Goal: Transaction & Acquisition: Purchase product/service

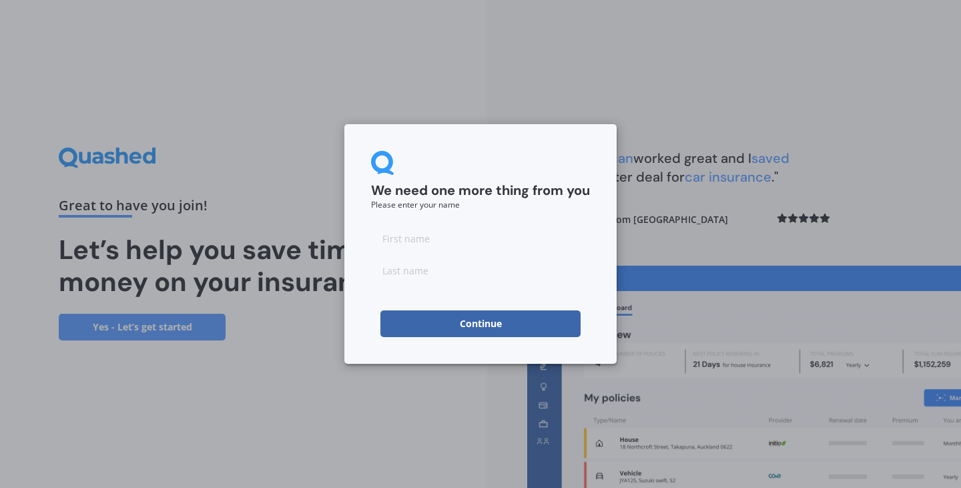
click at [407, 244] on input at bounding box center [480, 238] width 219 height 27
type input "[PERSON_NAME]"
click at [391, 276] on input at bounding box center [480, 270] width 219 height 27
type input "[PERSON_NAME]"
click at [496, 326] on button "Continue" at bounding box center [480, 323] width 200 height 27
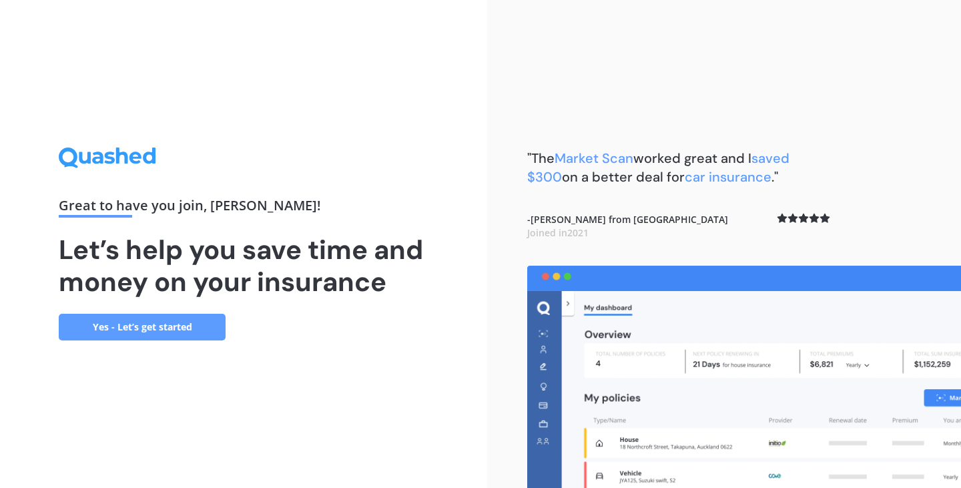
click at [199, 324] on link "Yes - Let’s get started" at bounding box center [142, 327] width 167 height 27
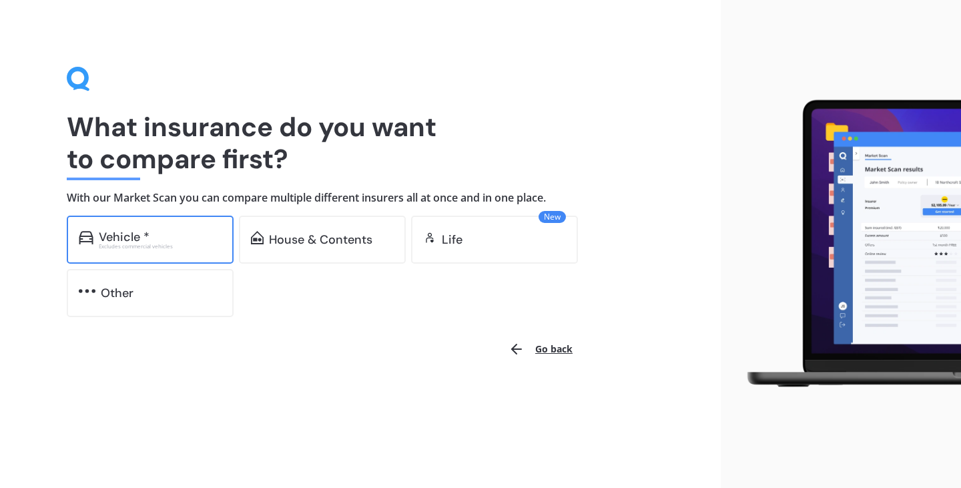
click at [163, 245] on div "Excludes commercial vehicles" at bounding box center [160, 246] width 123 height 5
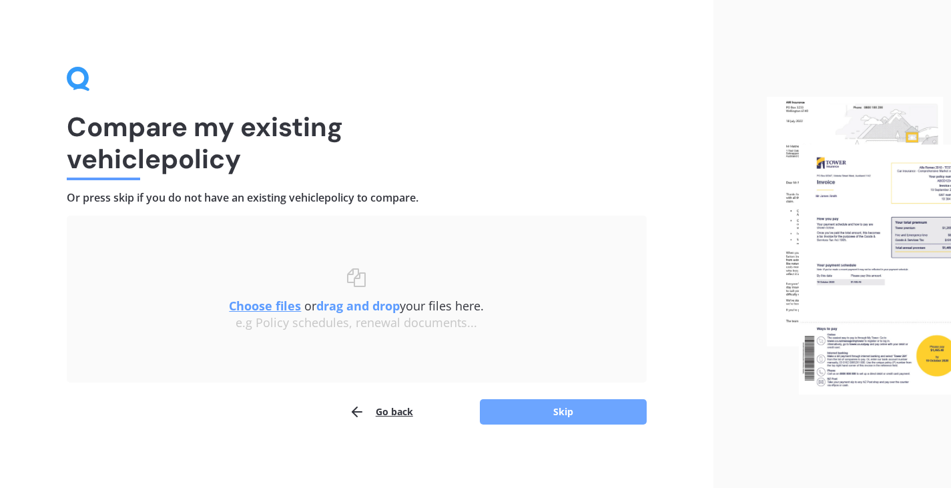
click at [532, 406] on button "Skip" at bounding box center [563, 411] width 167 height 25
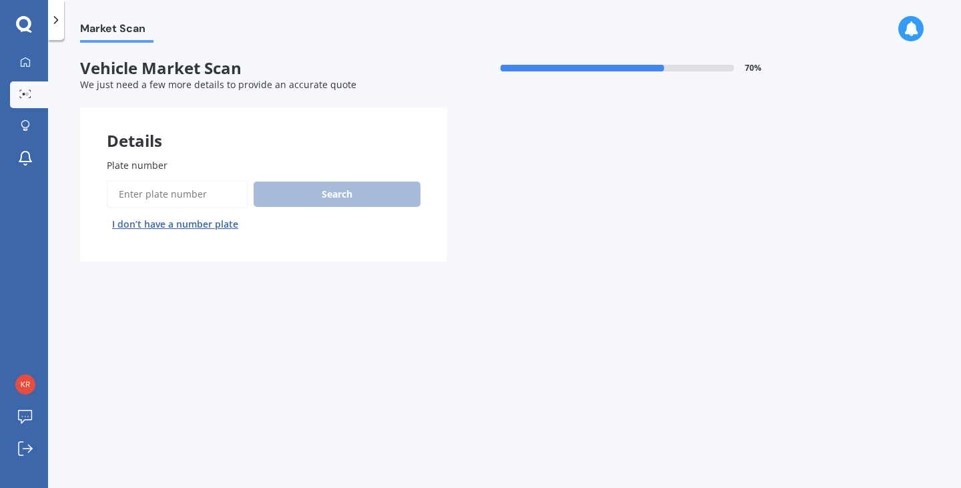
click at [222, 191] on input "Plate number" at bounding box center [177, 194] width 141 height 28
type input "lpw948"
click at [308, 202] on button "Search" at bounding box center [337, 193] width 167 height 25
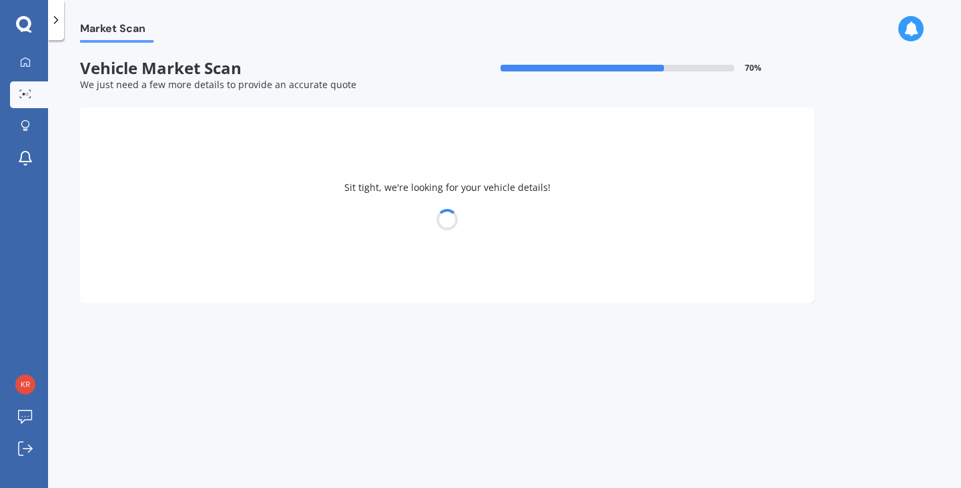
select select "MAZDA"
select select "AXELA"
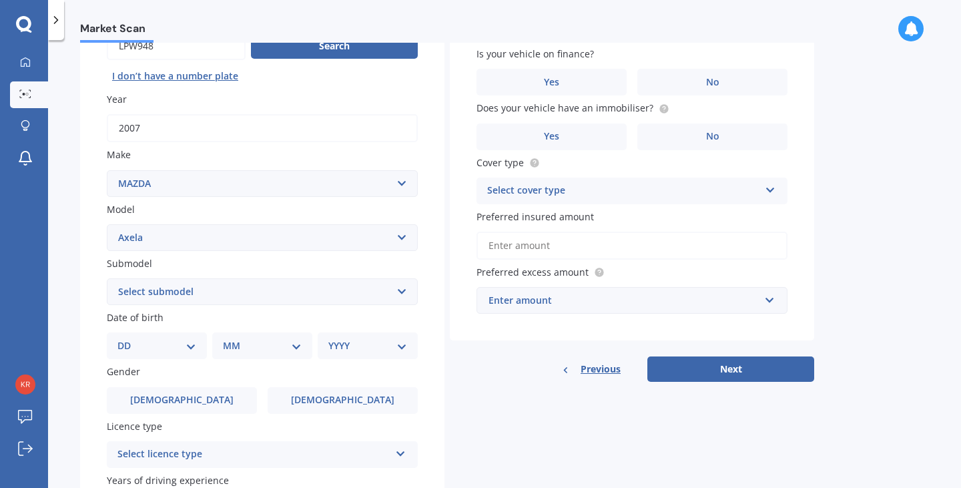
scroll to position [186, 0]
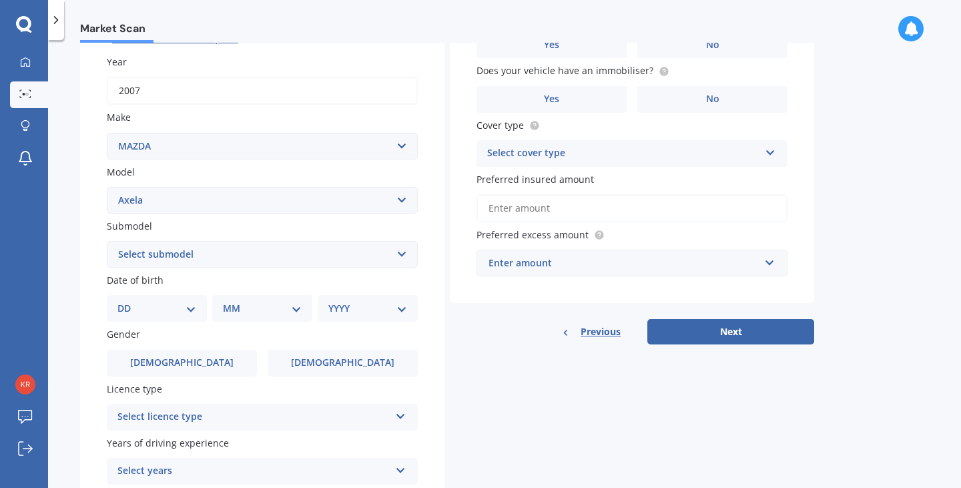
click at [200, 313] on div "DD 01 02 03 04 05 06 07 08 09 10 11 12 13 14 15 16 17 18 19 20 21 22 23 24 25 2…" at bounding box center [157, 308] width 100 height 27
click at [191, 305] on select "DD 01 02 03 04 05 06 07 08 09 10 11 12 13 14 15 16 17 18 19 20 21 22 23 24 25 2…" at bounding box center [156, 308] width 79 height 15
select select "08"
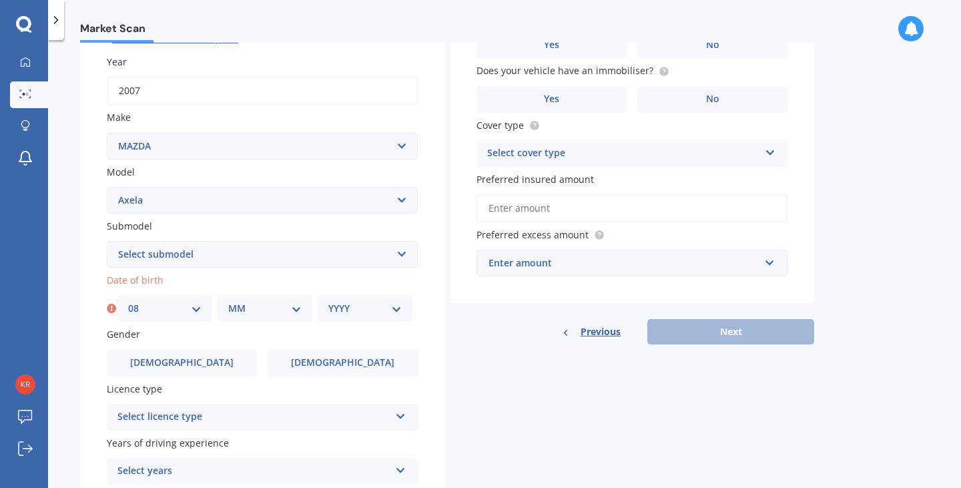
click at [237, 318] on div "MM 01 02 03 04 05 06 07 08 09 10 11 12" at bounding box center [265, 308] width 95 height 27
click at [283, 302] on select "MM 01 02 03 04 05 06 07 08 09 10 11 12" at bounding box center [264, 308] width 73 height 15
select select "06"
click at [360, 308] on select "YYYY 2025 2024 2023 2022 2021 2020 2019 2018 2017 2016 2015 2014 2013 2012 2011…" at bounding box center [364, 308] width 73 height 15
select select "2000"
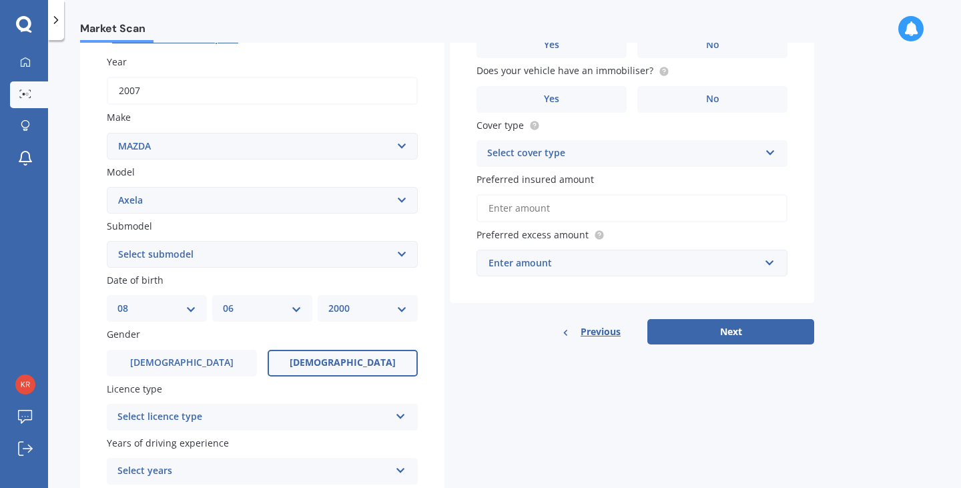
click at [326, 364] on span "[DEMOGRAPHIC_DATA]" at bounding box center [343, 362] width 106 height 11
click at [0, 0] on input "[DEMOGRAPHIC_DATA]" at bounding box center [0, 0] width 0 height 0
click at [282, 413] on div "Select licence type" at bounding box center [253, 417] width 272 height 16
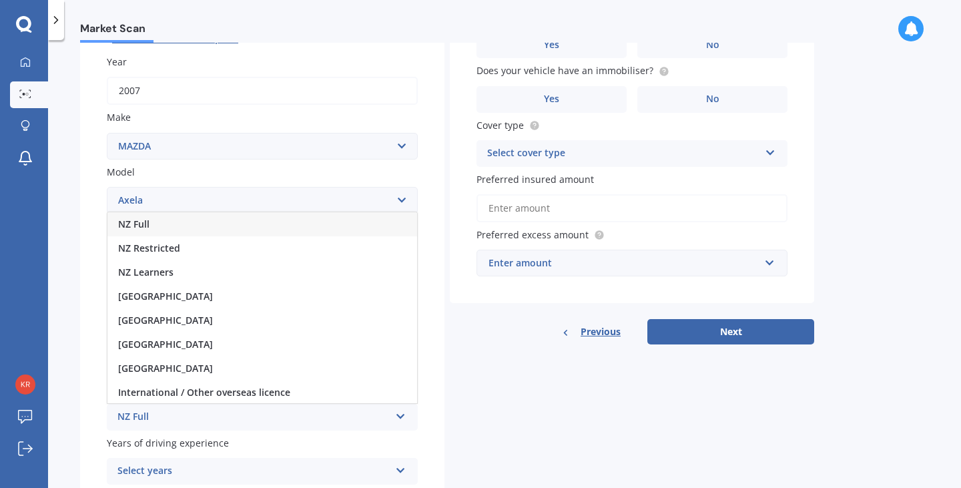
click at [192, 224] on div "NZ Full" at bounding box center [262, 224] width 310 height 24
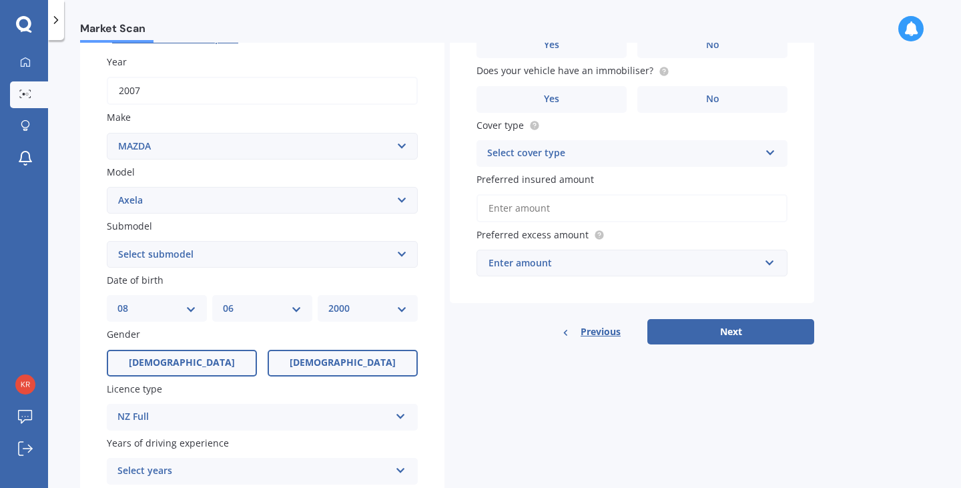
scroll to position [298, 0]
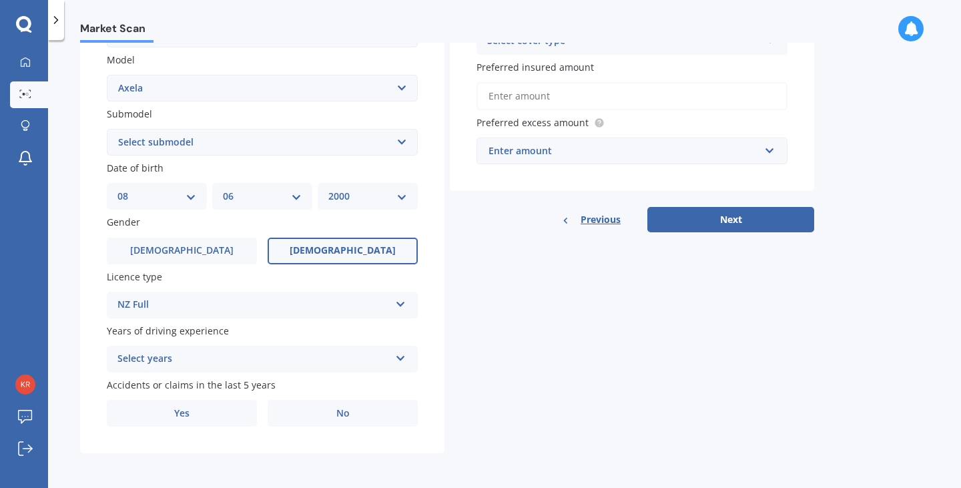
click at [248, 368] on div "Select years 5 or more years 4 years 3 years 2 years 1 year" at bounding box center [262, 359] width 311 height 27
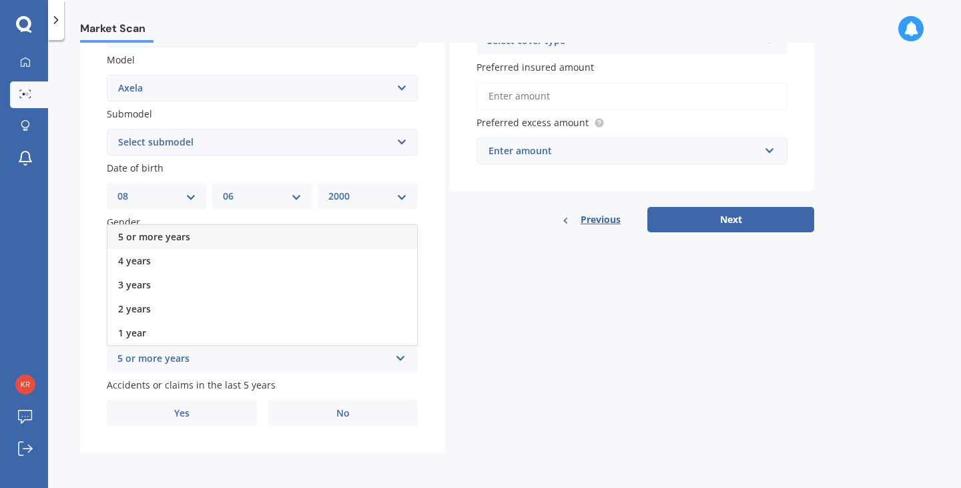
click at [178, 238] on span "5 or more years" at bounding box center [154, 236] width 72 height 13
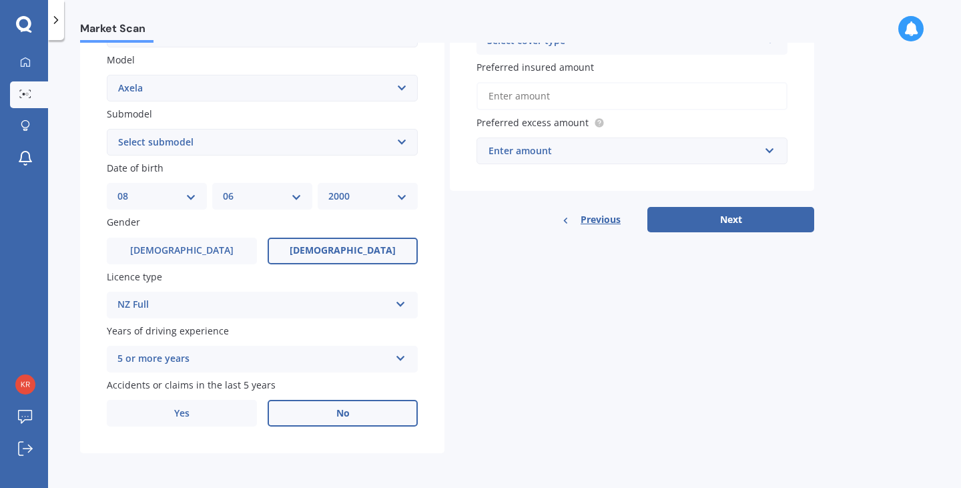
click at [336, 418] on span "No" at bounding box center [342, 413] width 13 height 11
click at [0, 0] on input "No" at bounding box center [0, 0] width 0 height 0
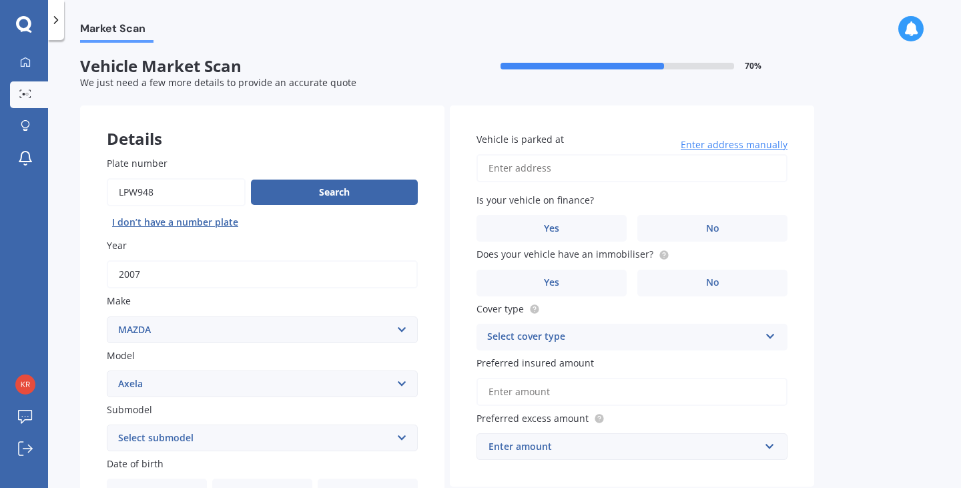
scroll to position [0, 0]
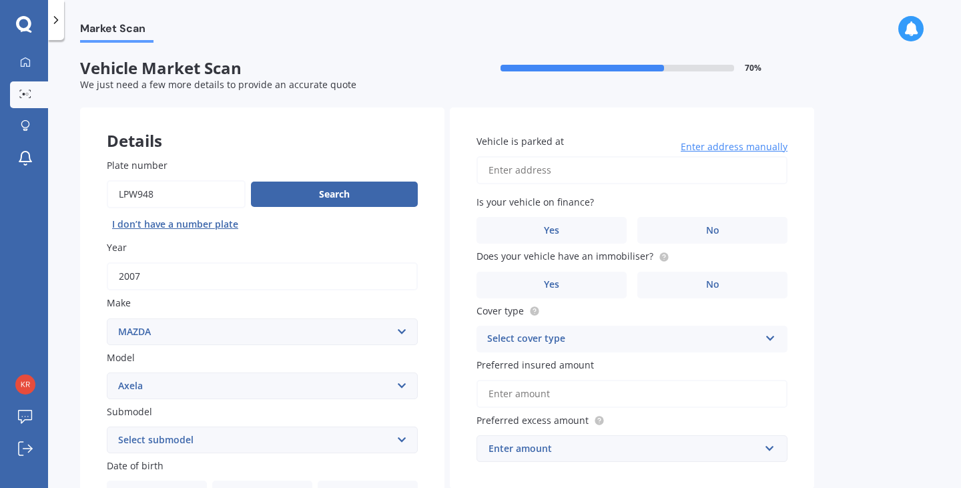
click at [552, 177] on input "Vehicle is parked at" at bounding box center [631, 170] width 311 height 28
type input "[STREET_ADDRESS][PERSON_NAME]"
click at [685, 230] on label "No" at bounding box center [712, 230] width 150 height 27
click at [0, 0] on input "No" at bounding box center [0, 0] width 0 height 0
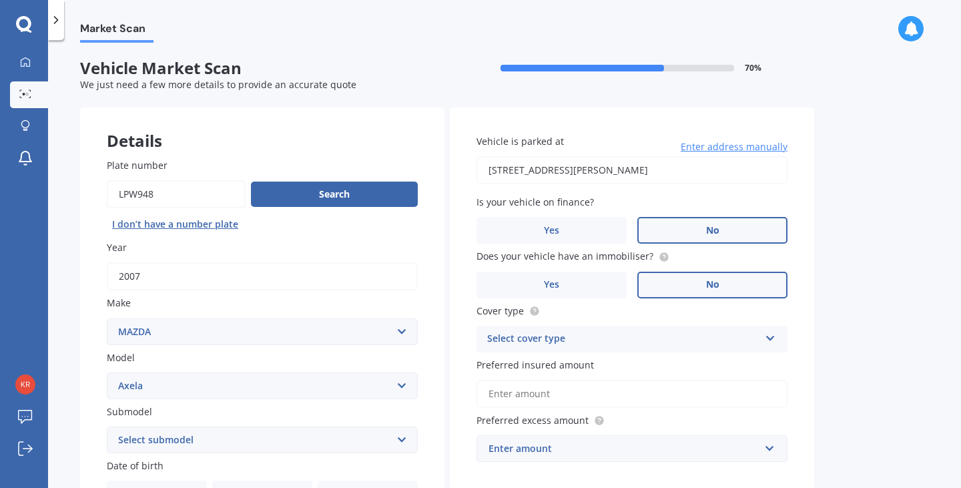
click at [683, 281] on label "No" at bounding box center [712, 285] width 150 height 27
click at [0, 0] on input "No" at bounding box center [0, 0] width 0 height 0
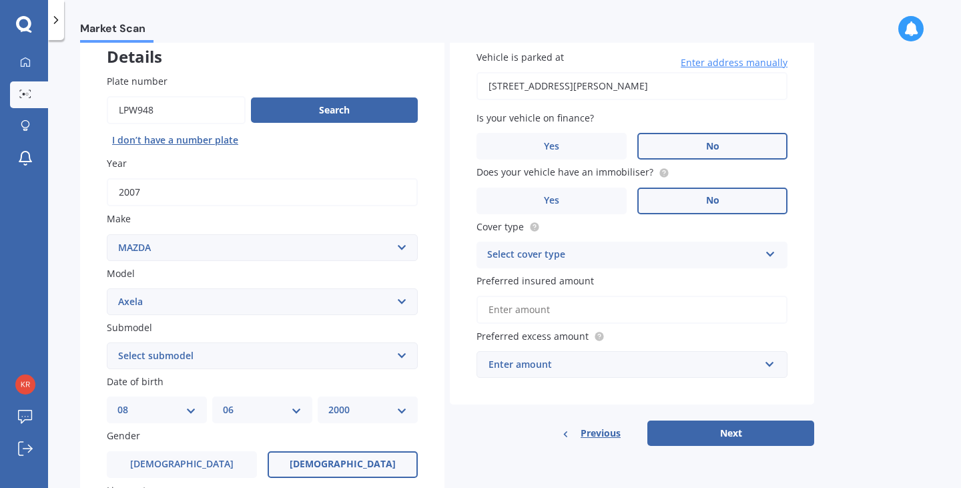
scroll to position [86, 0]
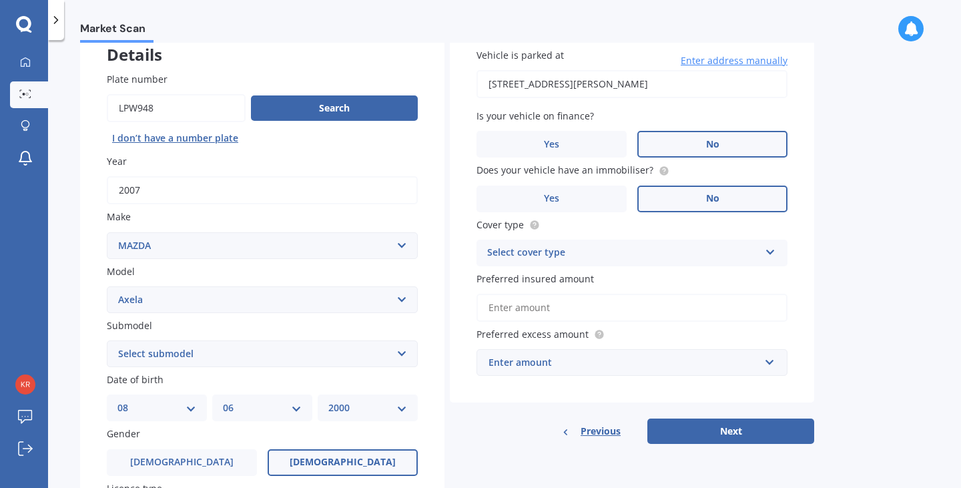
click at [595, 256] on div "Select cover type" at bounding box center [623, 253] width 272 height 16
click at [561, 284] on div "Comprehensive" at bounding box center [632, 279] width 310 height 24
click at [561, 314] on input "Preferred insured amount" at bounding box center [631, 308] width 311 height 28
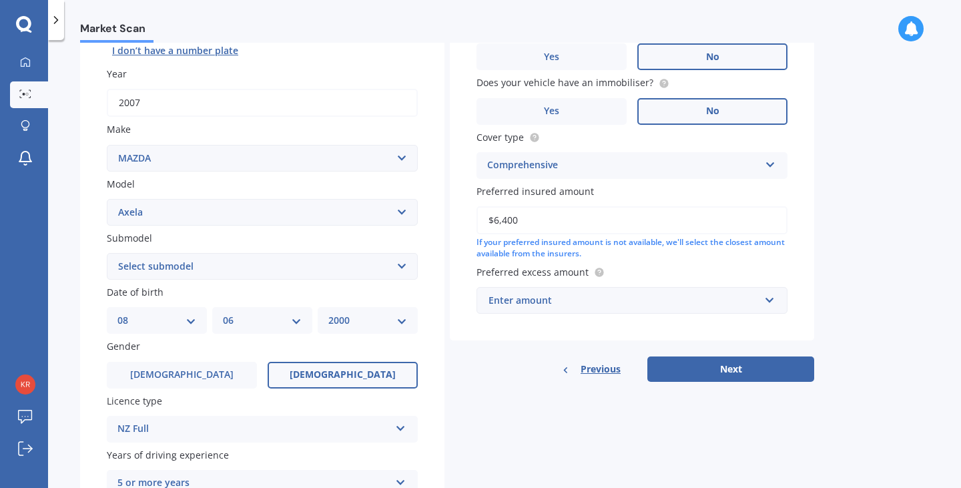
scroll to position [175, 0]
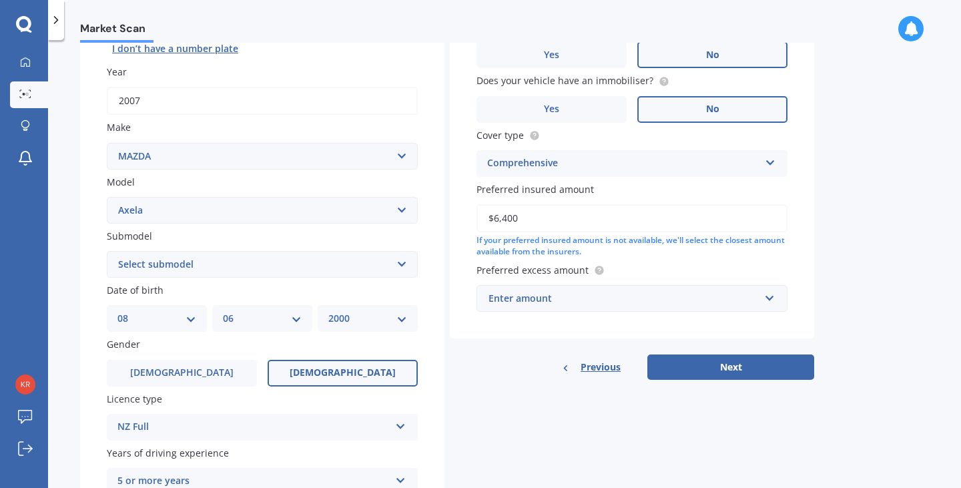
type input "$6,400"
click at [567, 291] on div "Enter amount" at bounding box center [623, 298] width 271 height 15
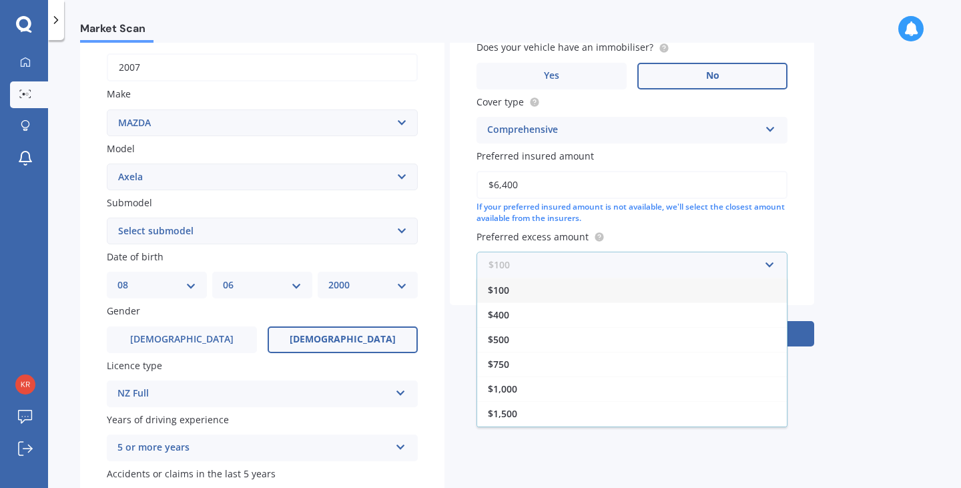
scroll to position [218, 0]
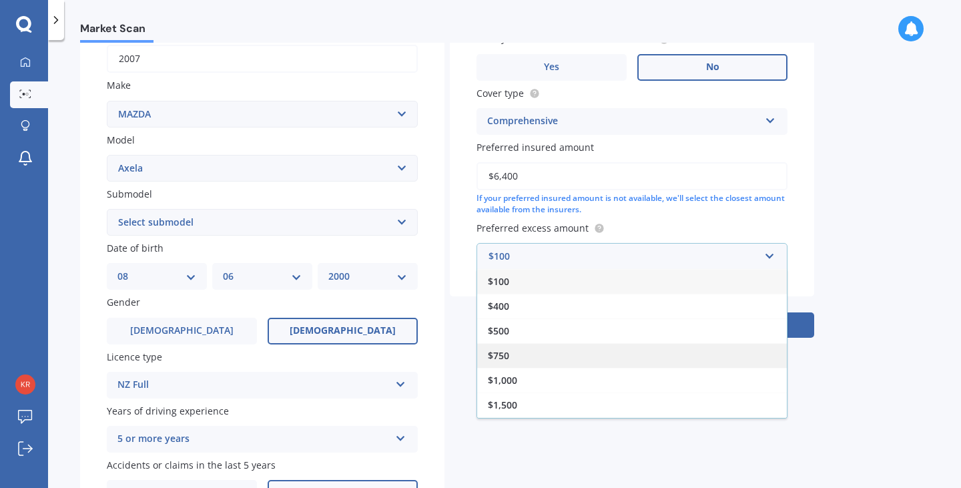
click at [523, 359] on div "$750" at bounding box center [632, 355] width 310 height 25
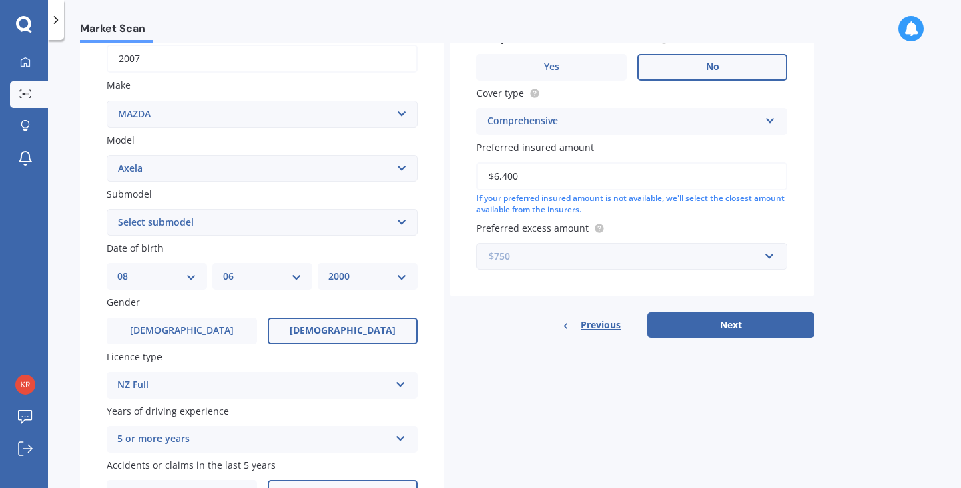
click at [585, 248] on input "text" at bounding box center [627, 256] width 299 height 25
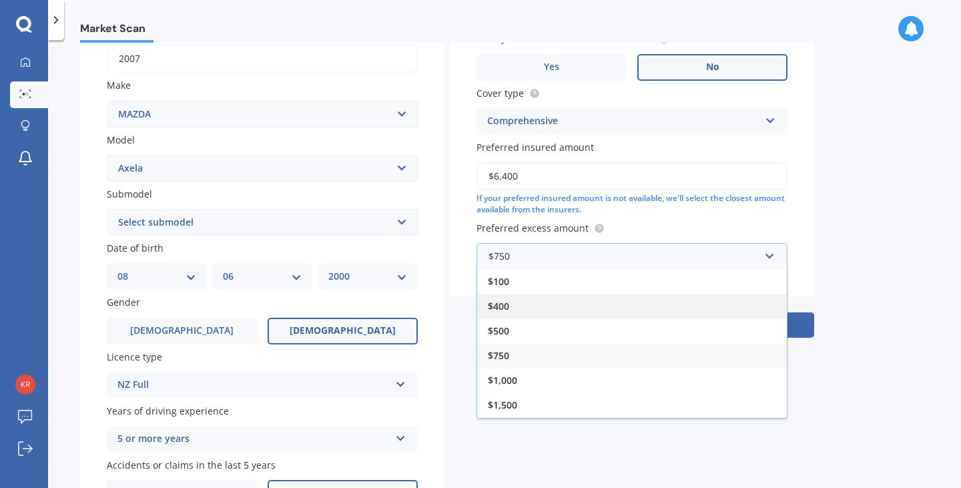
click at [563, 302] on div "$400" at bounding box center [632, 306] width 310 height 25
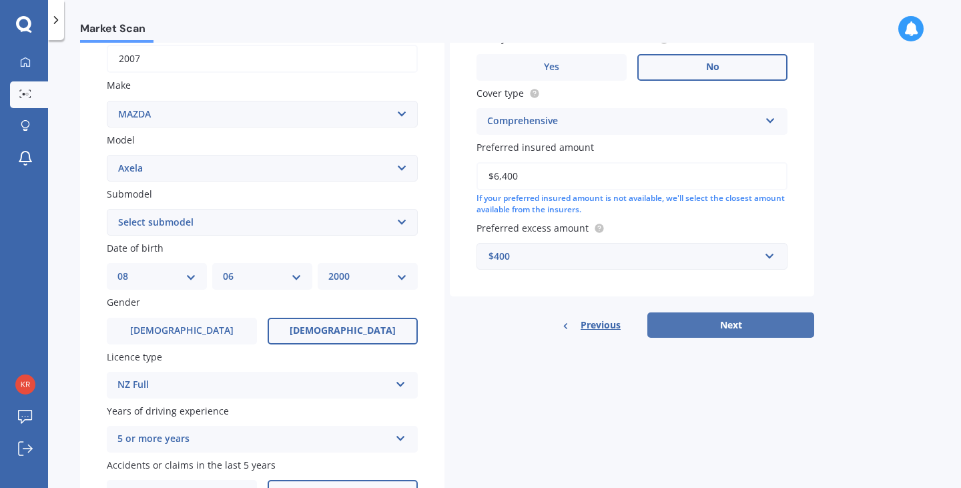
click at [687, 327] on button "Next" at bounding box center [730, 324] width 167 height 25
click at [262, 230] on select "Select submodel (All other) 2.3 Sporthatch 2.3 turbo Hatchback Hatchback turbo …" at bounding box center [262, 222] width 311 height 27
select select "HATCHBACK"
click at [728, 324] on button "Next" at bounding box center [730, 324] width 167 height 25
select select "08"
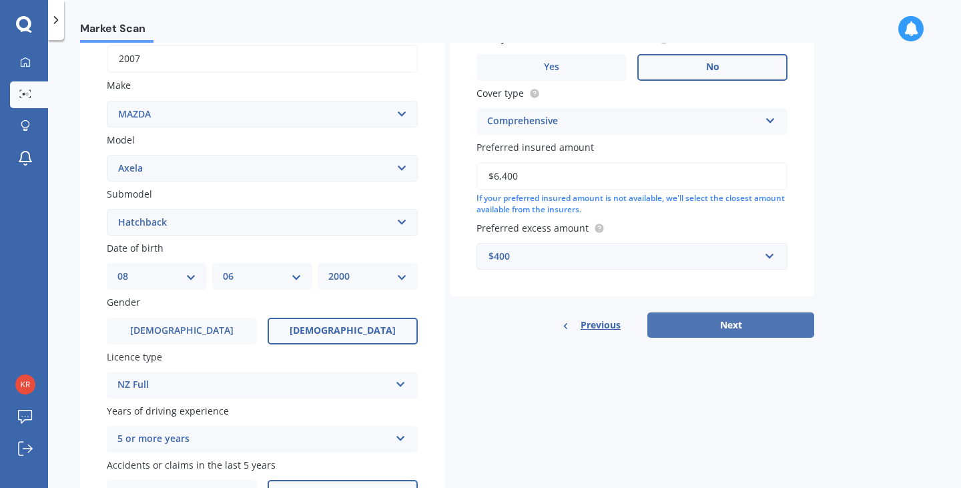
select select "06"
select select "2000"
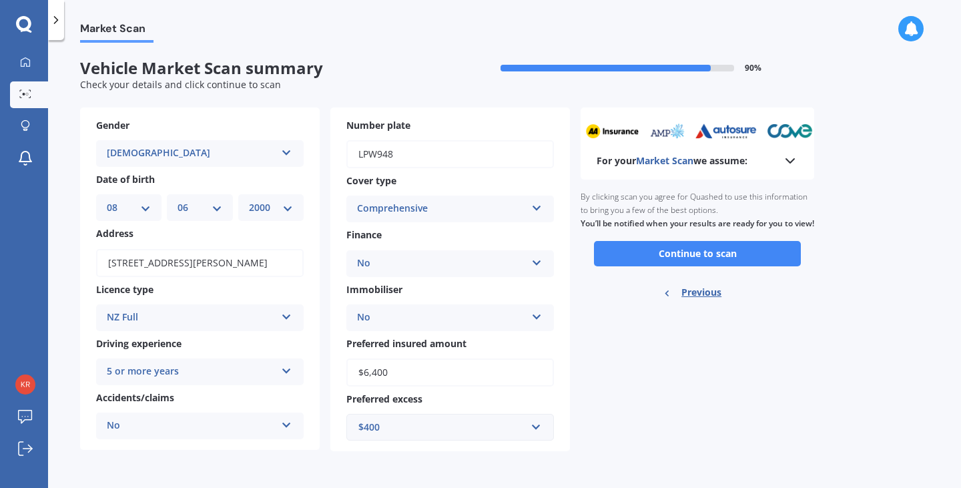
scroll to position [0, 0]
click at [683, 266] on button "Continue to scan" at bounding box center [697, 253] width 207 height 25
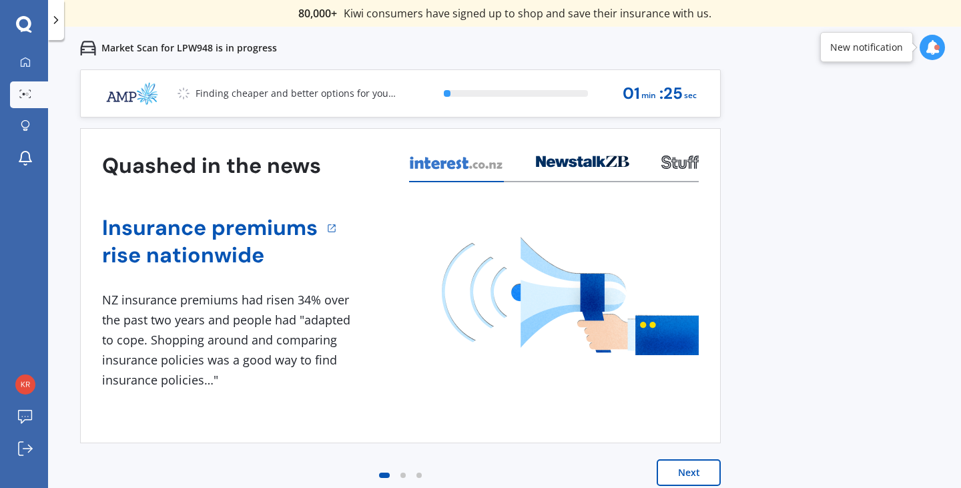
click at [690, 474] on button "Next" at bounding box center [689, 472] width 64 height 27
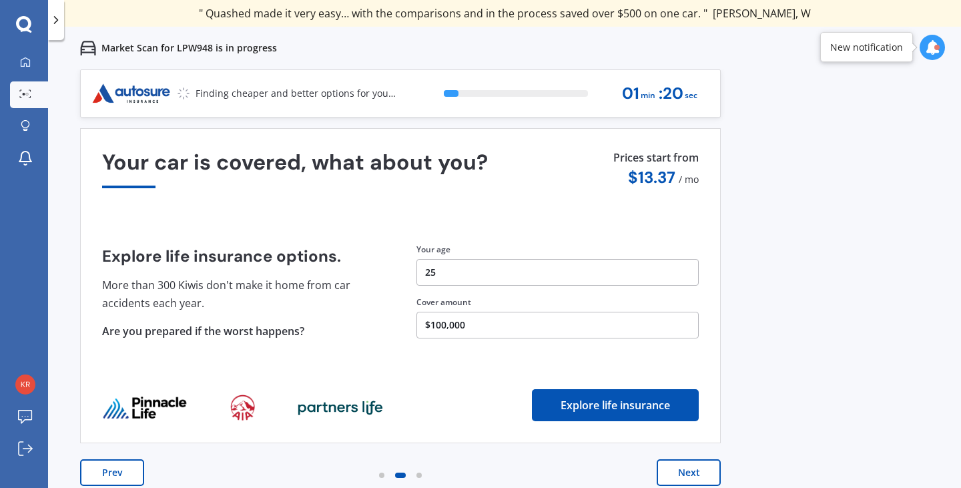
click at [508, 320] on button "$100,000" at bounding box center [557, 325] width 282 height 27
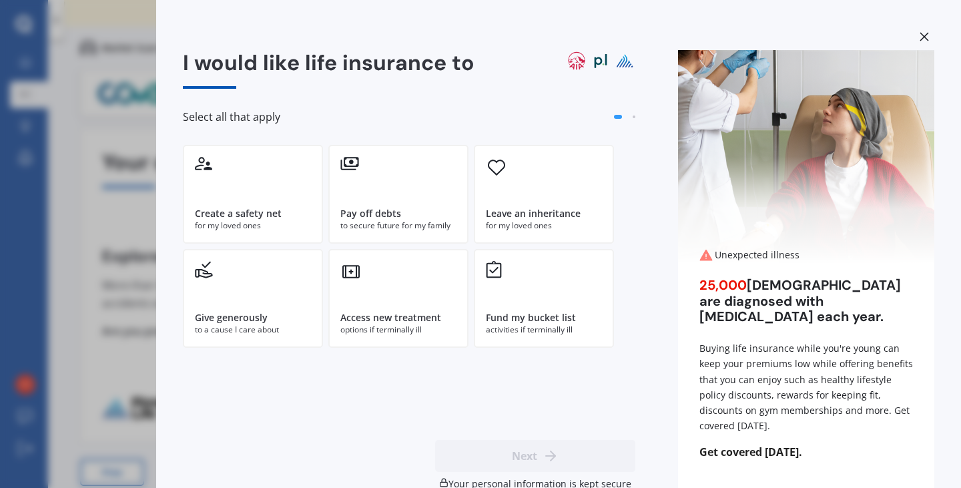
click at [64, 151] on div "I would like life insurance to Select all that apply Create a safety net for my…" at bounding box center [480, 244] width 961 height 488
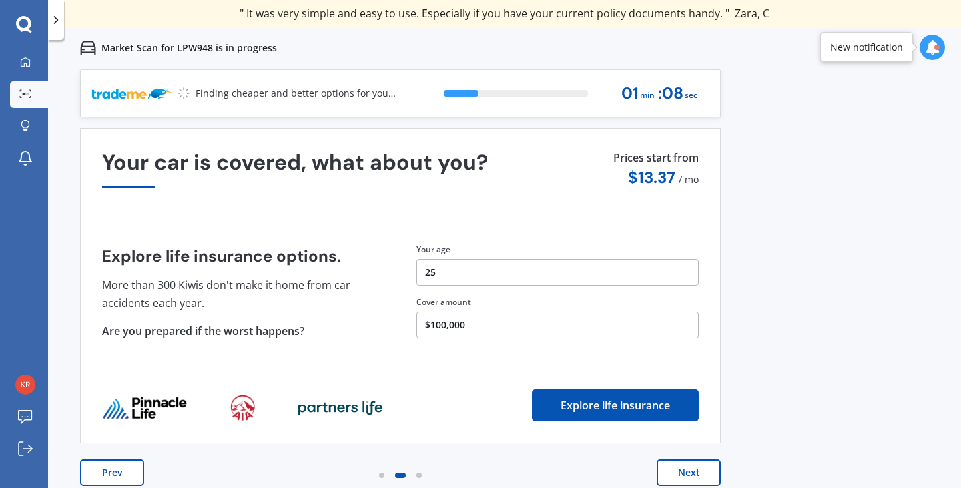
click at [681, 478] on button "Next" at bounding box center [689, 472] width 64 height 27
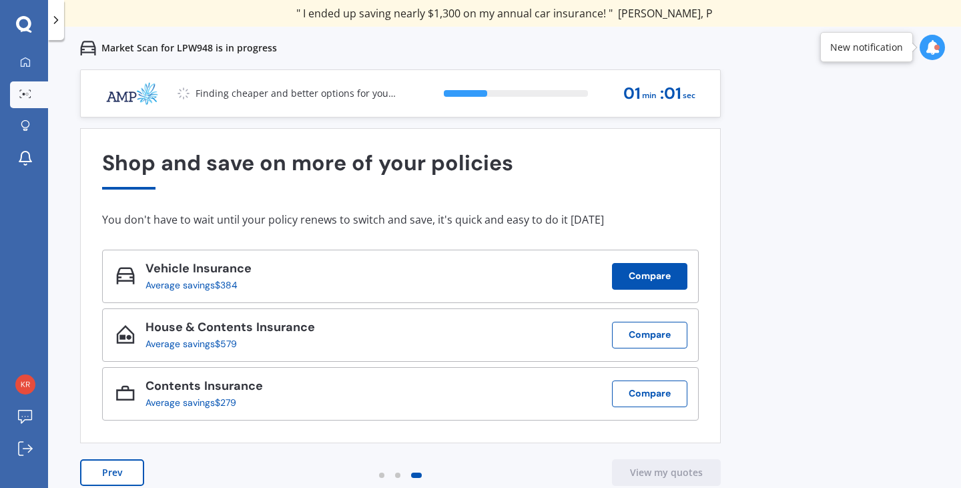
click at [646, 276] on button "Compare" at bounding box center [649, 276] width 75 height 27
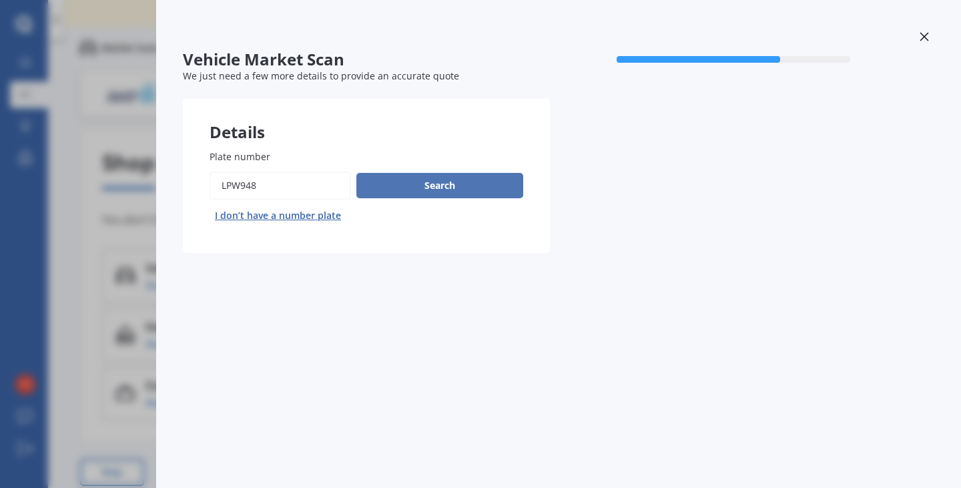
click at [432, 196] on button "Search" at bounding box center [439, 185] width 167 height 25
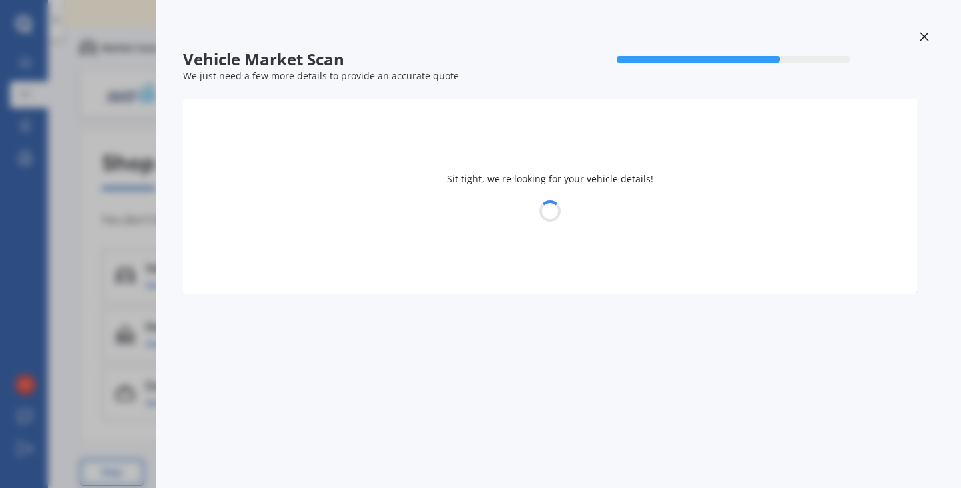
select select "MAZDA"
select select "AXELA"
select select "08"
select select "06"
select select "2000"
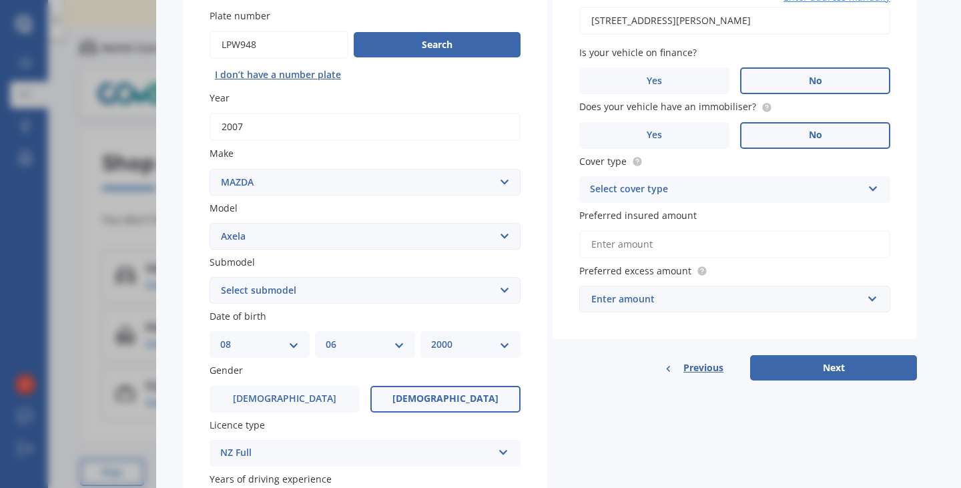
scroll to position [141, 0]
click at [743, 232] on input "Preferred insured amount" at bounding box center [734, 244] width 311 height 28
click at [702, 191] on div "Select cover type" at bounding box center [726, 189] width 272 height 16
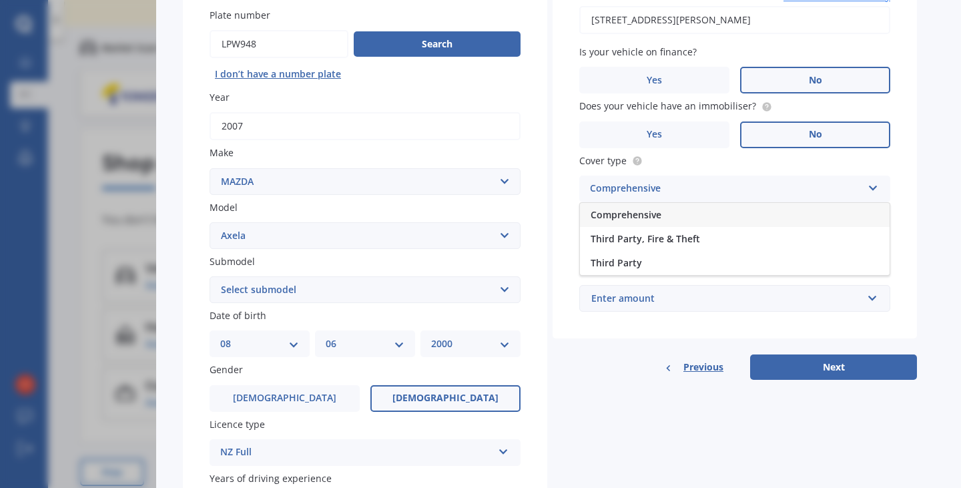
click at [669, 214] on div "Comprehensive" at bounding box center [735, 215] width 310 height 24
click at [659, 242] on input "Preferred insured amount" at bounding box center [734, 244] width 311 height 28
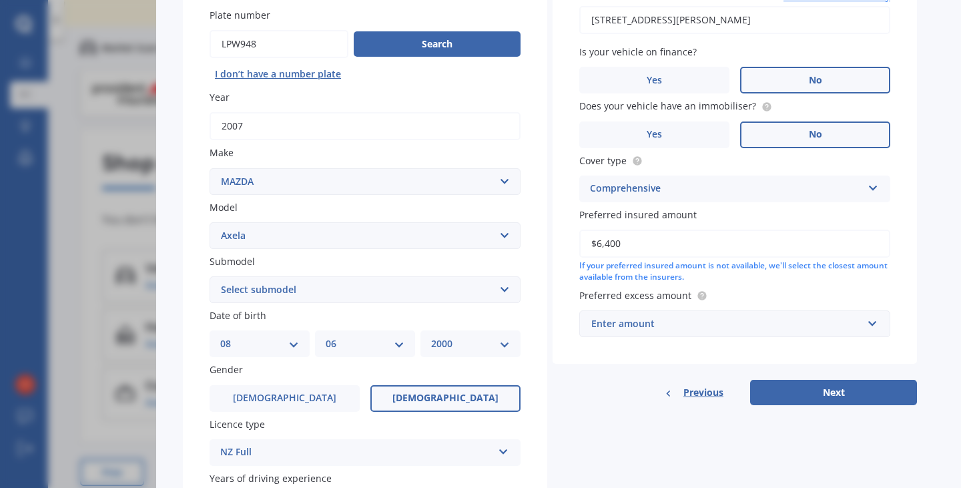
type input "$6,400"
click at [679, 329] on div "Enter amount" at bounding box center [726, 323] width 271 height 15
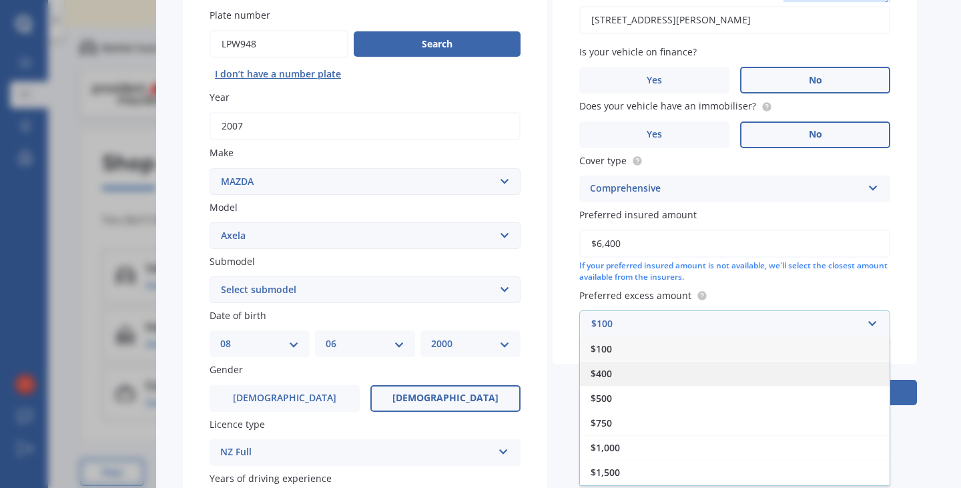
click at [627, 383] on div "$400" at bounding box center [735, 373] width 310 height 25
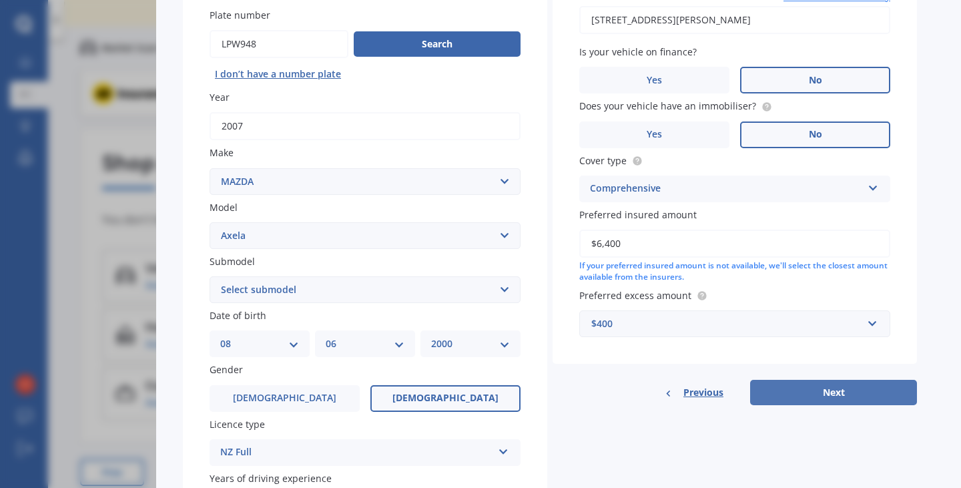
click at [809, 395] on button "Next" at bounding box center [833, 392] width 167 height 25
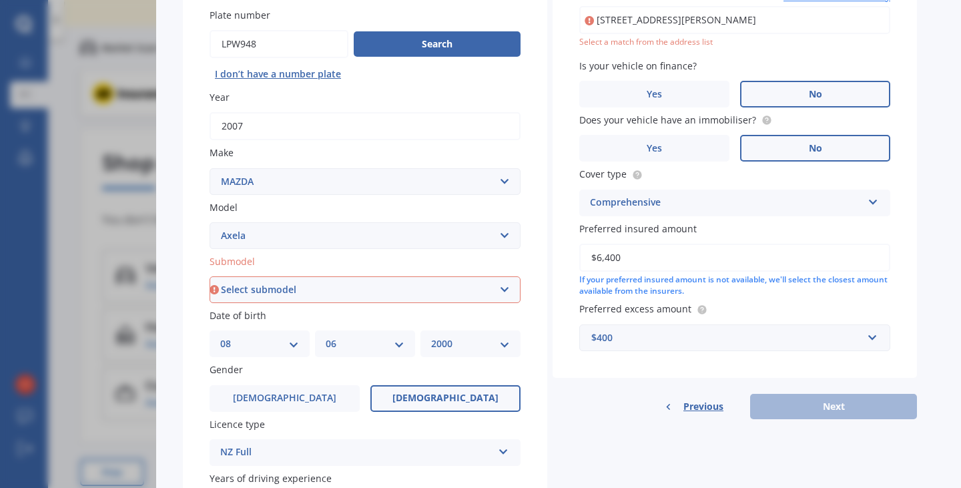
click at [336, 290] on select "Select submodel (All other) 2.3 Sporthatch 2.3 turbo Hatchback Hatchback turbo …" at bounding box center [365, 289] width 311 height 27
select select "HATCHBACK"
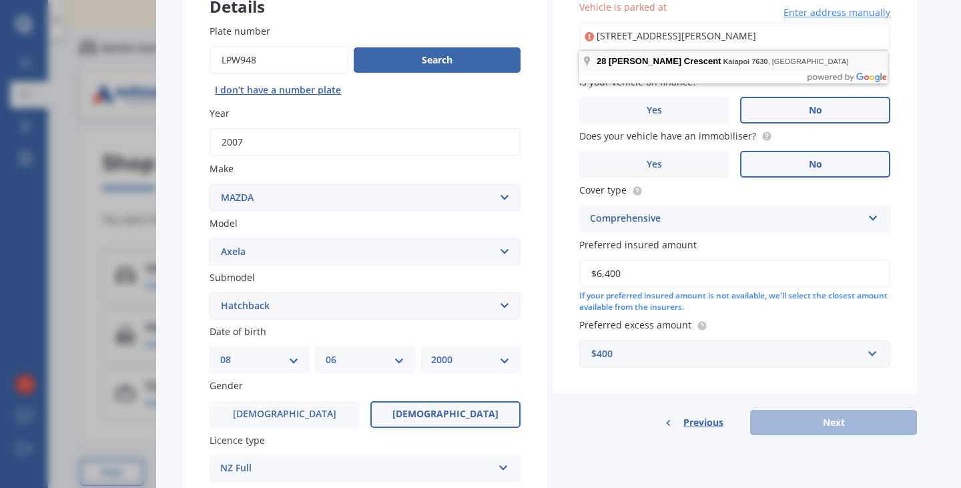
type input "[STREET_ADDRESS][PERSON_NAME]"
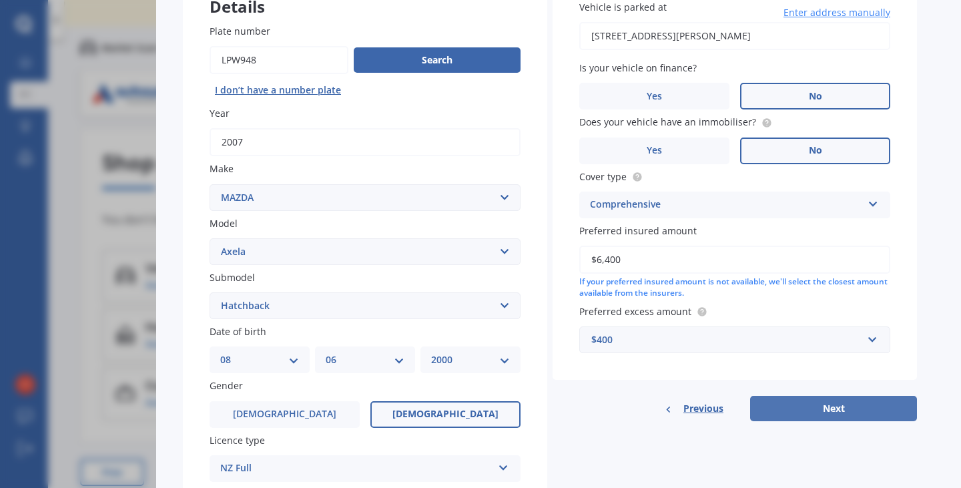
click at [813, 413] on button "Next" at bounding box center [833, 408] width 167 height 25
select select "08"
select select "06"
select select "2000"
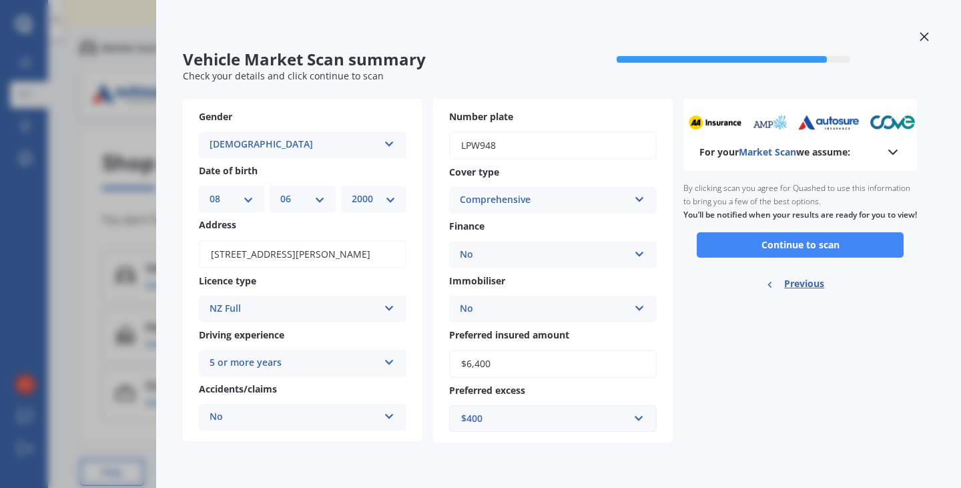
scroll to position [0, 0]
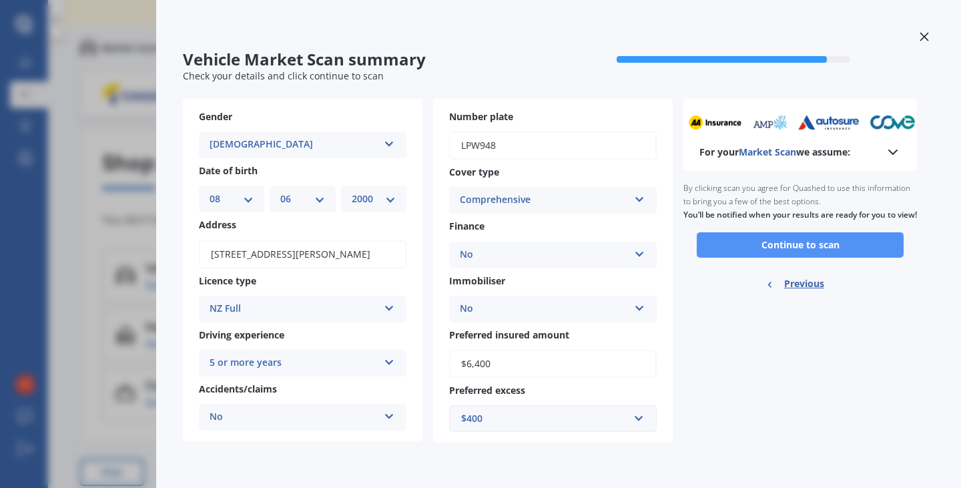
click at [794, 258] on button "Continue to scan" at bounding box center [800, 244] width 207 height 25
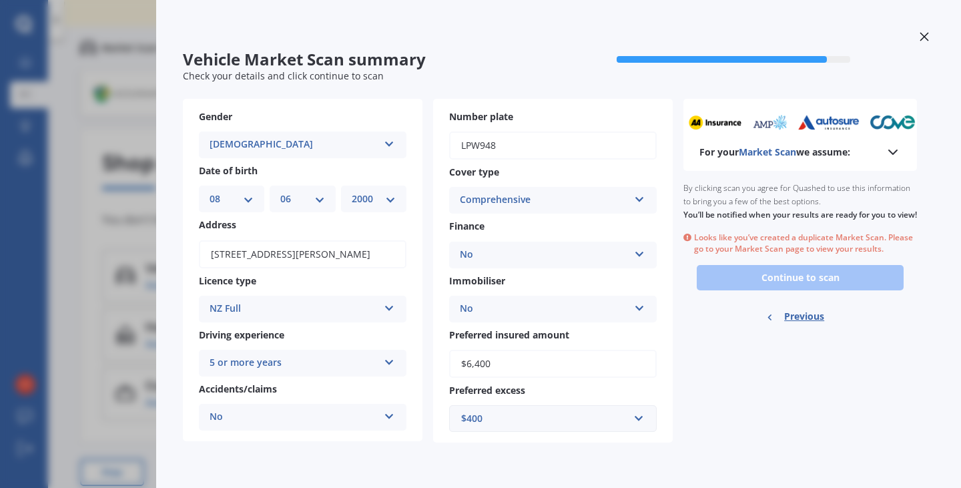
click at [813, 326] on span "Previous" at bounding box center [804, 316] width 40 height 20
select select "MAZDA"
select select "AXELA"
select select "HATCHBACK"
select select "08"
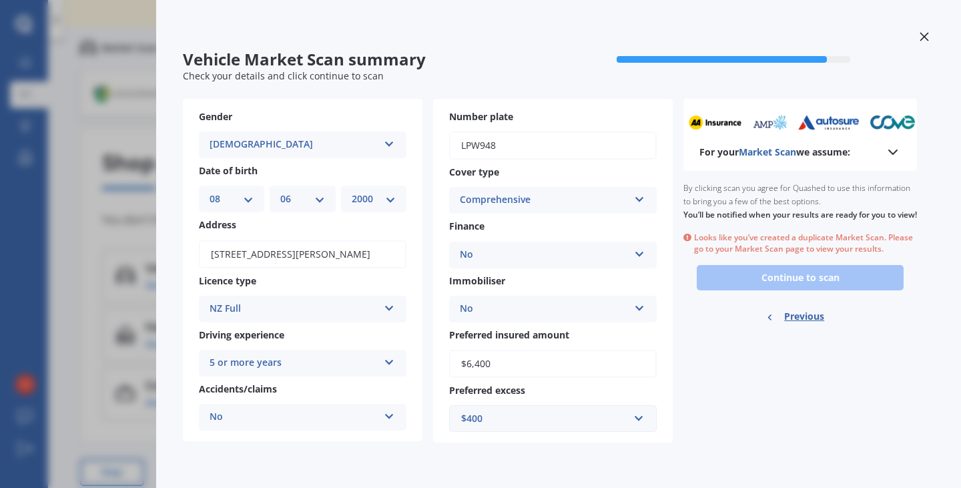
select select "06"
select select "2000"
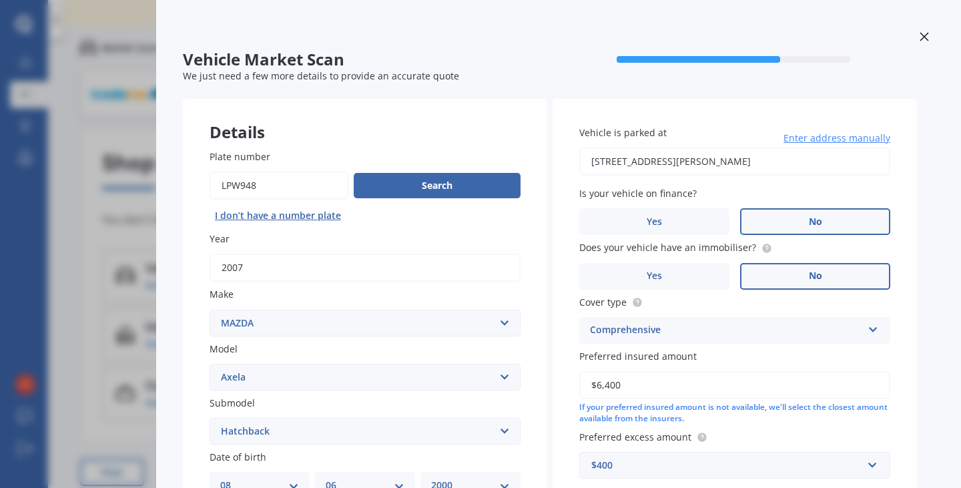
click at [915, 42] on div at bounding box center [924, 38] width 20 height 23
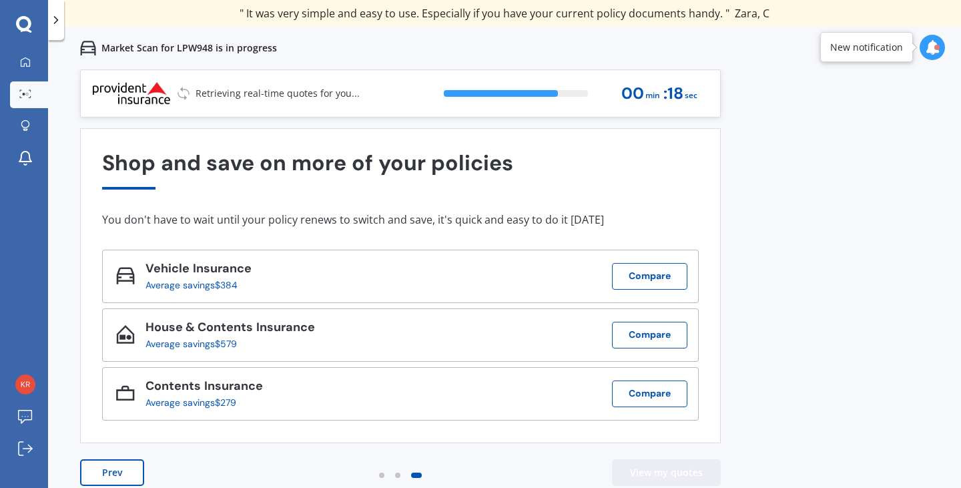
click at [643, 466] on button "View my quotes" at bounding box center [666, 472] width 109 height 27
click at [645, 464] on button "View my quotes" at bounding box center [666, 472] width 109 height 27
click at [673, 472] on button "View my quotes" at bounding box center [666, 472] width 109 height 27
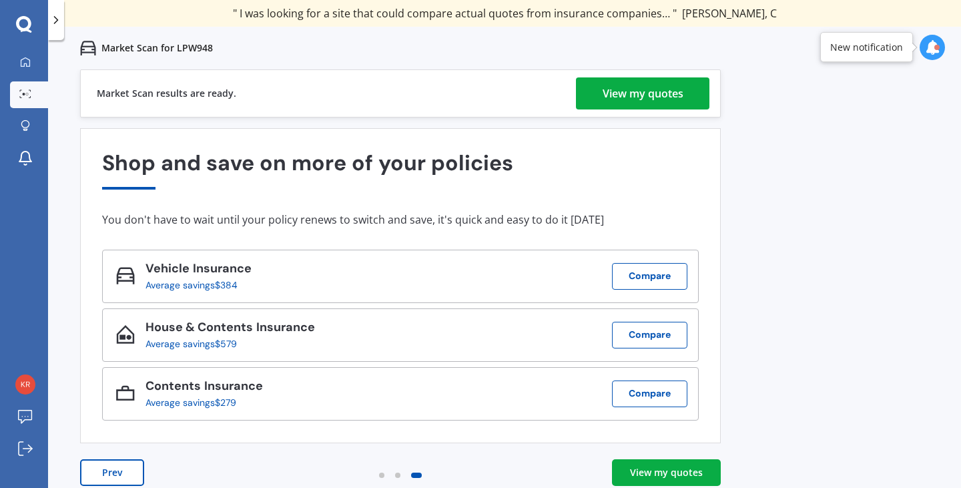
click at [658, 472] on div "View my quotes" at bounding box center [666, 472] width 73 height 13
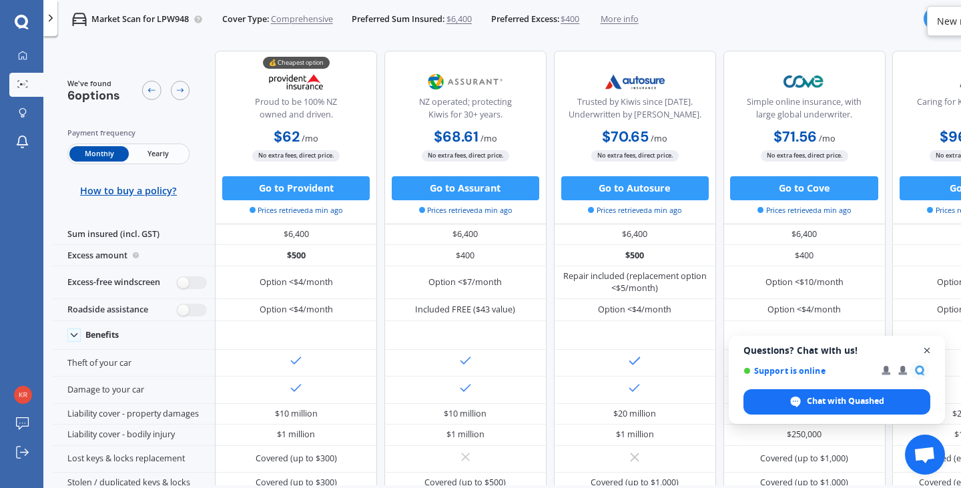
click at [929, 347] on span "Close chat" at bounding box center [927, 350] width 17 height 17
